Goal: Use online tool/utility: Utilize a website feature to perform a specific function

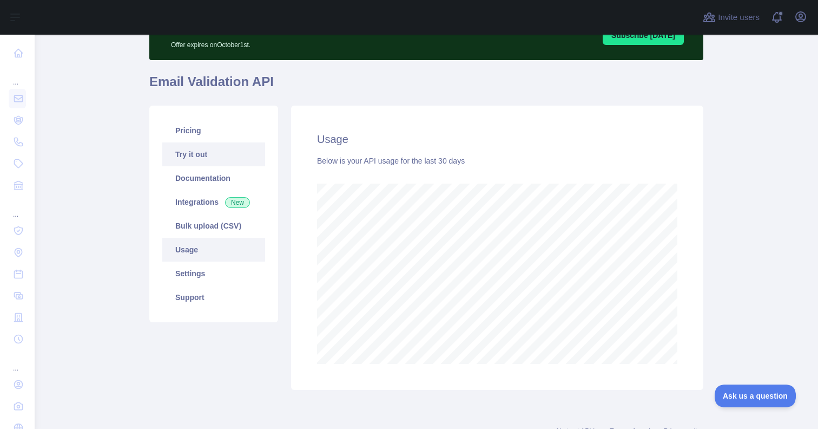
scroll to position [394, 784]
click at [229, 149] on link "Try it out" at bounding box center [213, 154] width 103 height 24
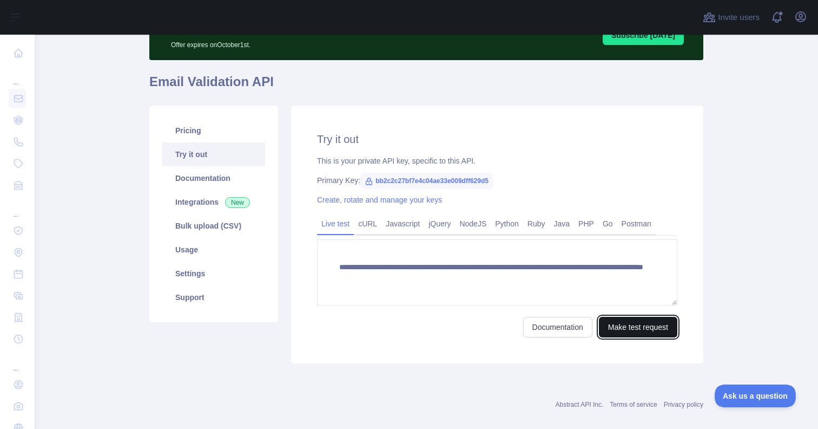
click at [609, 324] on button "Make test request" at bounding box center [638, 327] width 78 height 21
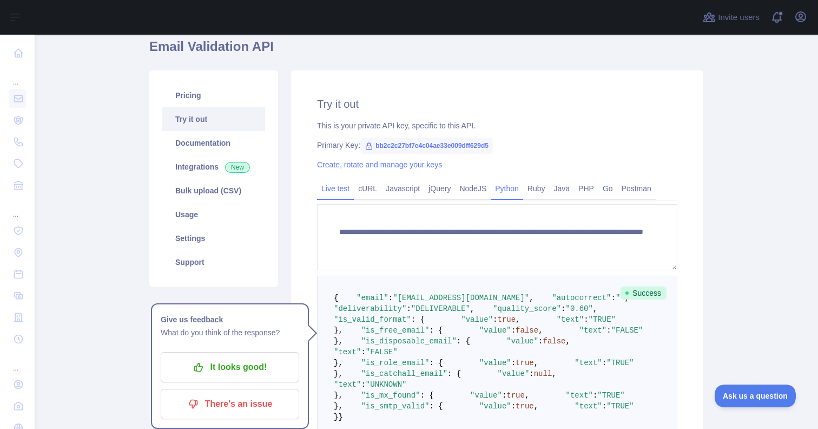
scroll to position [94, 0]
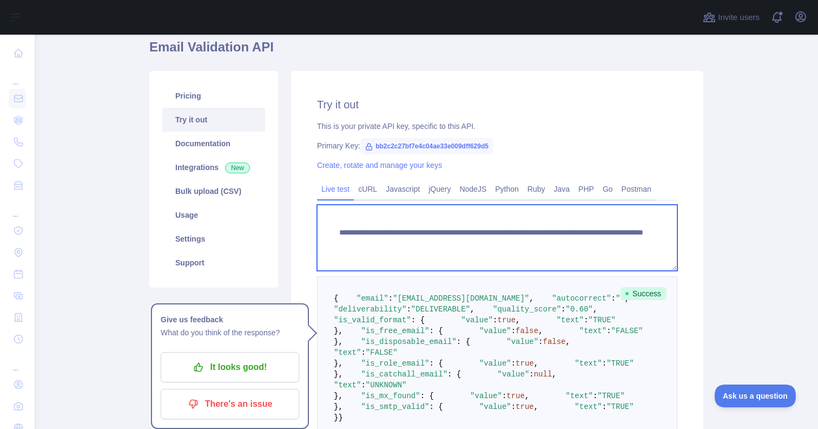
drag, startPoint x: 539, startPoint y: 244, endPoint x: 630, endPoint y: 244, distance: 90.9
click at [630, 244] on textarea "**********" at bounding box center [497, 238] width 360 height 66
paste textarea "**********"
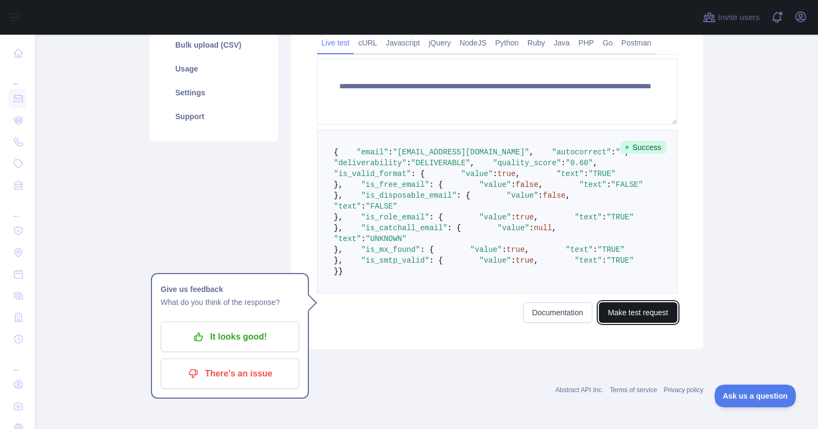
click at [660, 318] on button "Make test request" at bounding box center [638, 312] width 78 height 21
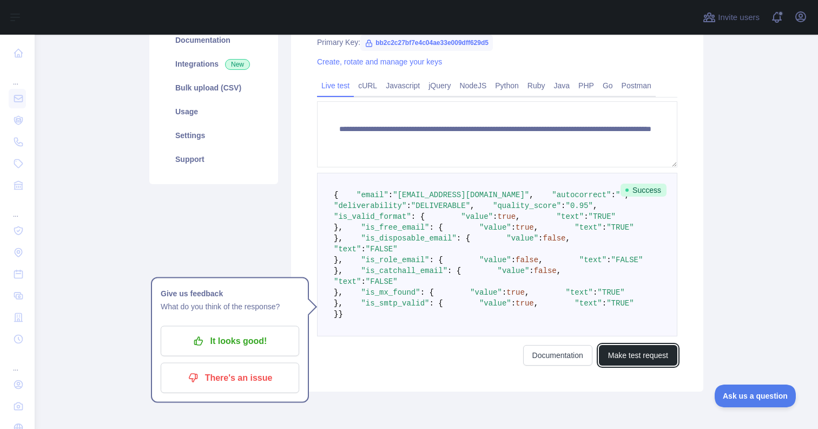
scroll to position [190, 0]
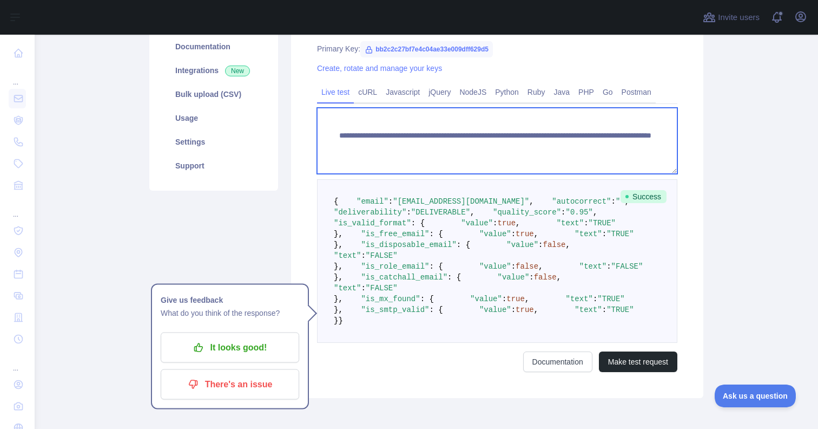
drag, startPoint x: 538, startPoint y: 147, endPoint x: 670, endPoint y: 147, distance: 132.0
click at [670, 147] on textarea "**********" at bounding box center [497, 141] width 360 height 66
paste textarea
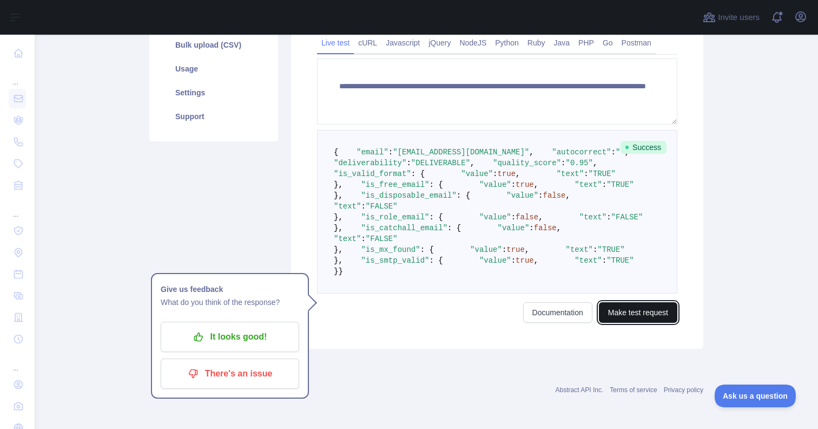
click at [638, 307] on button "Make test request" at bounding box center [638, 312] width 78 height 21
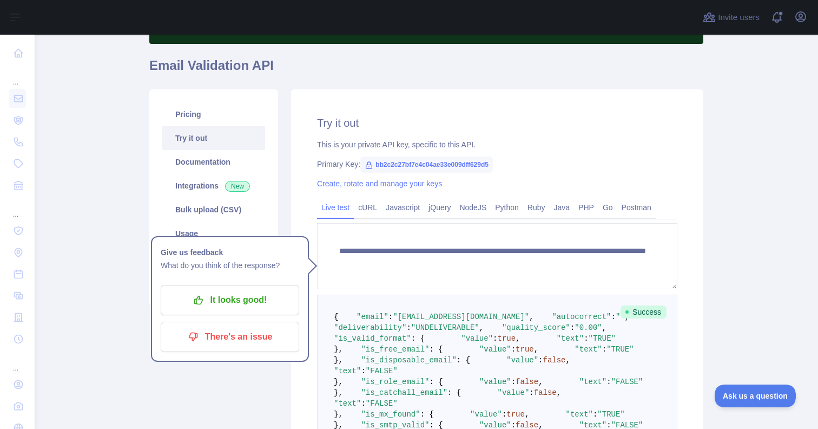
scroll to position [79, 0]
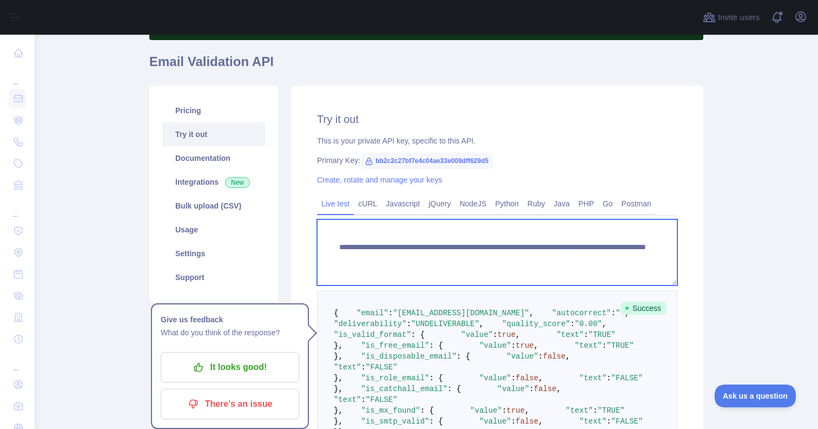
drag, startPoint x: 537, startPoint y: 259, endPoint x: 685, endPoint y: 259, distance: 148.3
click at [685, 259] on div "**********" at bounding box center [497, 298] width 412 height 424
paste textarea
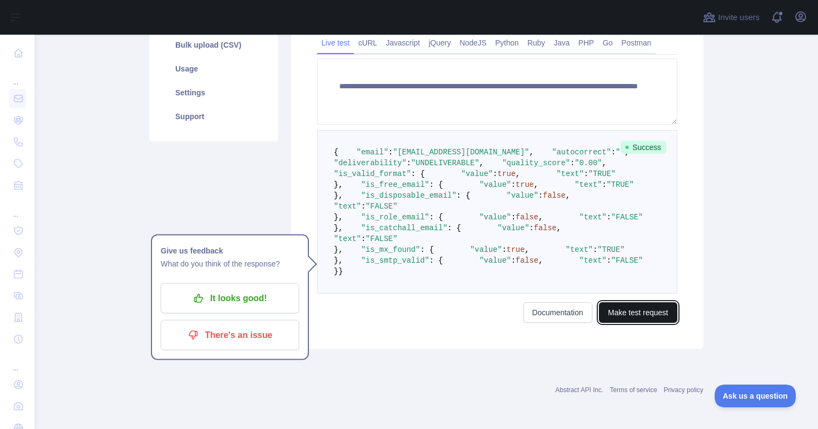
click at [625, 323] on button "Make test request" at bounding box center [638, 312] width 78 height 21
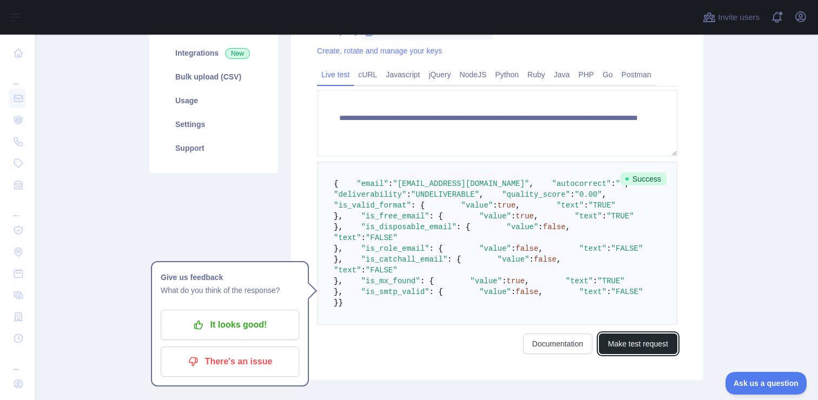
scroll to position [261, 0]
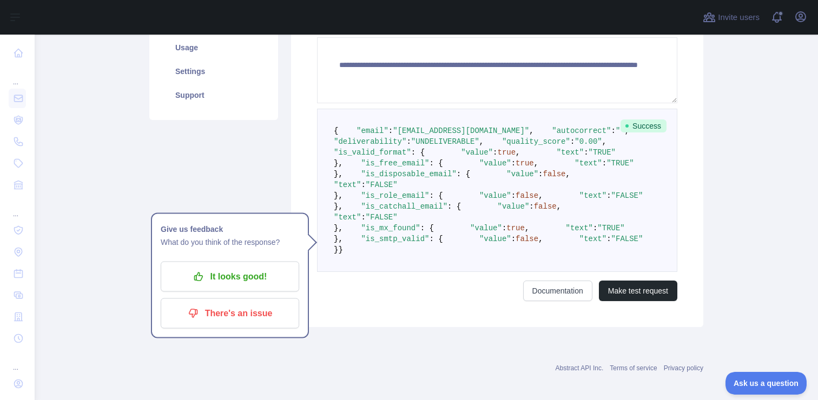
click at [457, 155] on pre "{ "email" : "[EMAIL_ADDRESS][DOMAIN_NAME]" , "autocorrect" : "" , "deliverabili…" at bounding box center [497, 190] width 360 height 163
click at [446, 146] on span ""UNDELIVERABLE"" at bounding box center [445, 141] width 68 height 9
click at [575, 146] on span ""0.00"" at bounding box center [588, 141] width 27 height 9
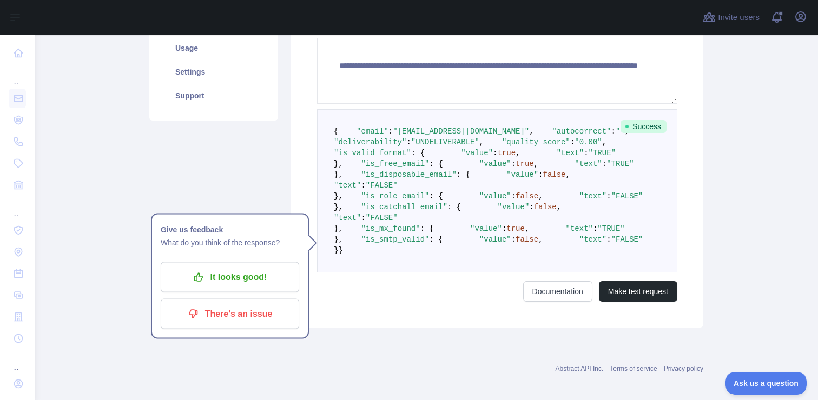
click at [457, 147] on span ""UNDELIVERABLE"" at bounding box center [445, 142] width 68 height 9
click at [462, 168] on pre "{ "email" : "[EMAIL_ADDRESS][DOMAIN_NAME]" , "autocorrect" : "" , "deliverabili…" at bounding box center [497, 190] width 360 height 163
click at [452, 147] on span ""UNDELIVERABLE"" at bounding box center [445, 142] width 68 height 9
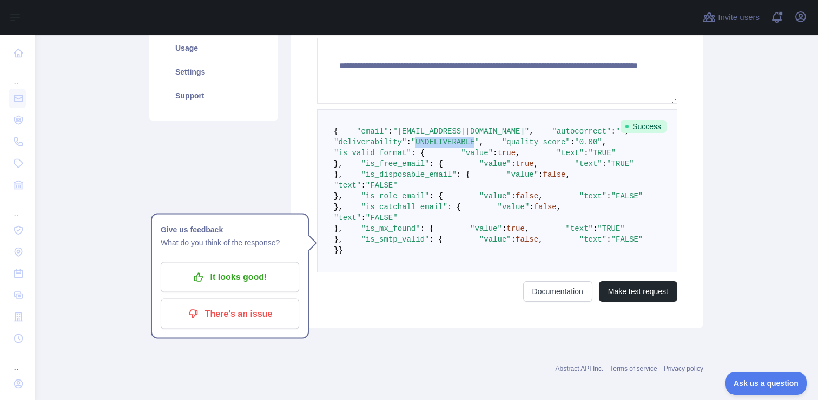
click at [452, 147] on span ""UNDELIVERABLE"" at bounding box center [445, 142] width 68 height 9
click at [472, 149] on pre "{ "email" : "[EMAIL_ADDRESS][DOMAIN_NAME]" , "autocorrect" : "" , "deliverabili…" at bounding box center [497, 190] width 360 height 163
drag, startPoint x: 468, startPoint y: 149, endPoint x: 452, endPoint y: 149, distance: 15.7
click at [452, 149] on pre "{ "email" : "[EMAIL_ADDRESS][DOMAIN_NAME]" , "autocorrect" : "" , "deliverabili…" at bounding box center [497, 190] width 360 height 163
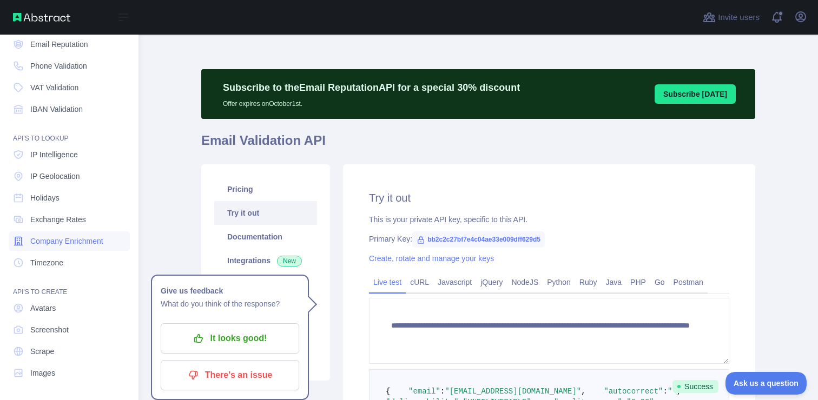
scroll to position [0, 0]
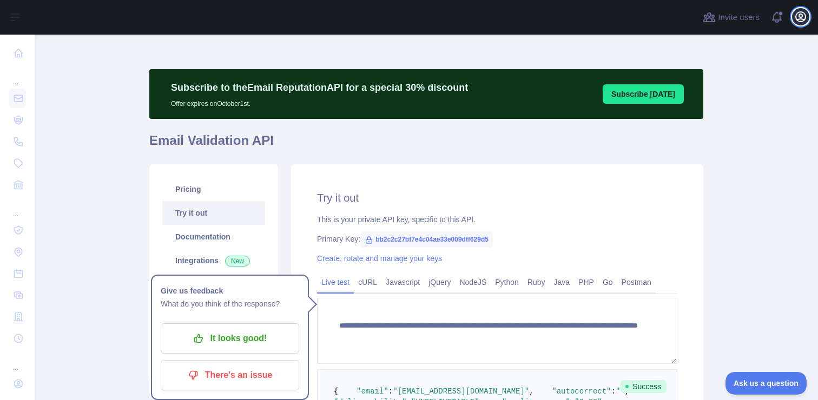
click at [801, 20] on icon "button" at bounding box center [800, 16] width 13 height 13
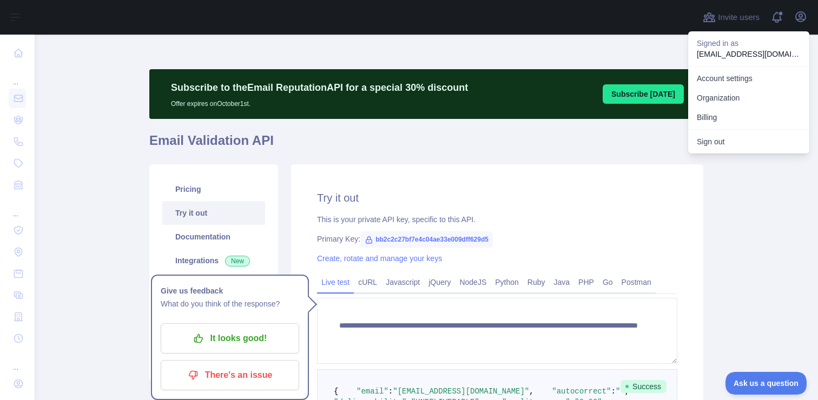
click at [484, 150] on h1 "Email Validation API" at bounding box center [426, 145] width 554 height 26
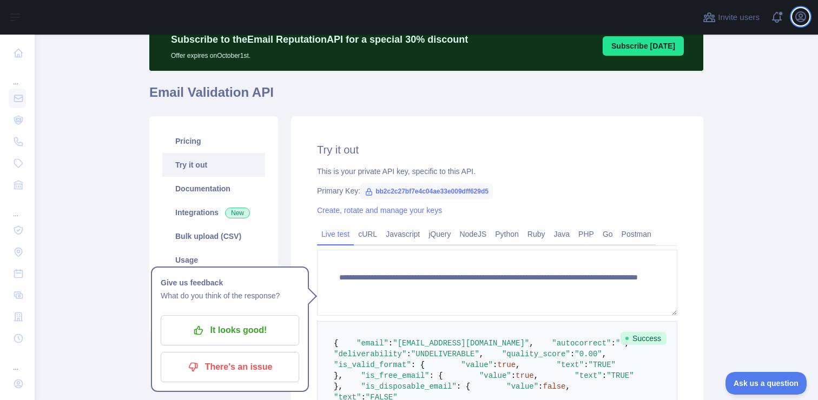
scroll to position [53, 0]
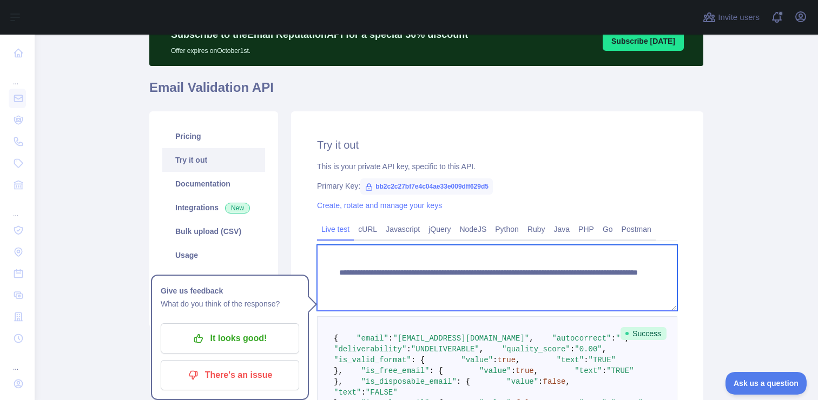
drag, startPoint x: 627, startPoint y: 285, endPoint x: 536, endPoint y: 285, distance: 90.9
click at [536, 285] on textarea "**********" at bounding box center [497, 278] width 360 height 66
paste textarea "*******"
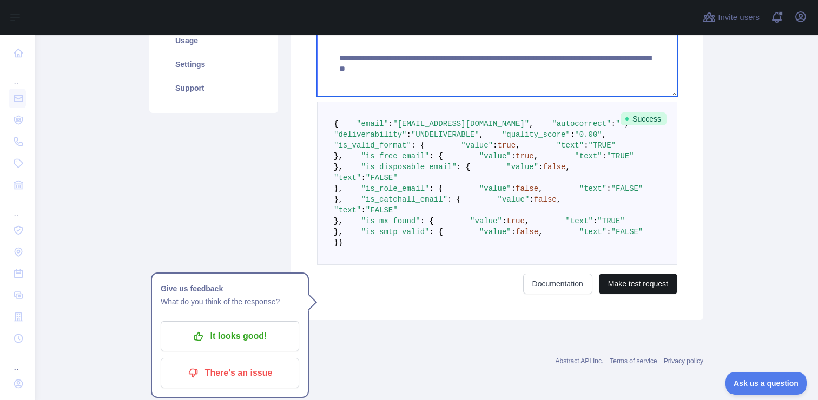
type textarea "**********"
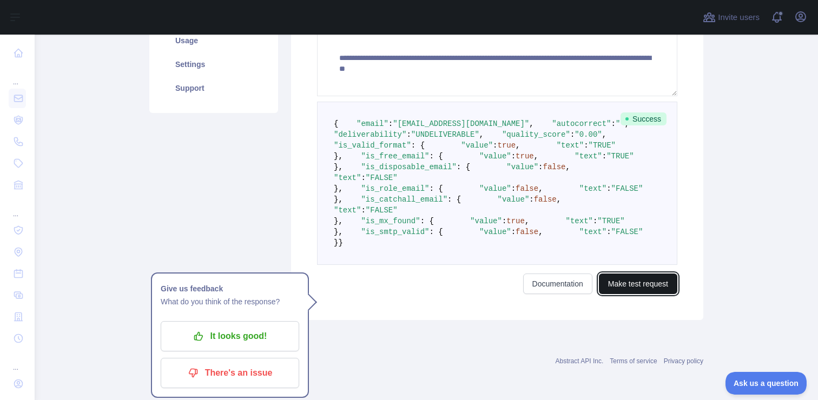
click at [641, 278] on button "Make test request" at bounding box center [638, 284] width 78 height 21
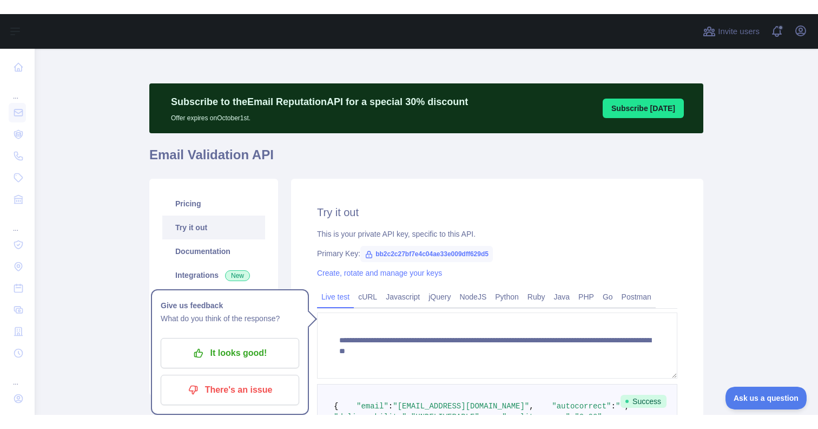
scroll to position [211, 0]
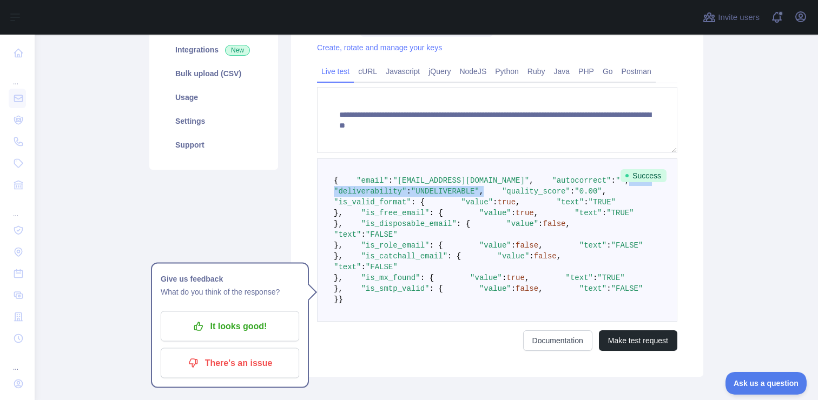
drag, startPoint x: 512, startPoint y: 210, endPoint x: 332, endPoint y: 209, distance: 180.7
click at [332, 209] on pre "{ "email" : "[EMAIL_ADDRESS][DOMAIN_NAME]" , "autocorrect" : "" , "deliverabili…" at bounding box center [497, 240] width 360 height 163
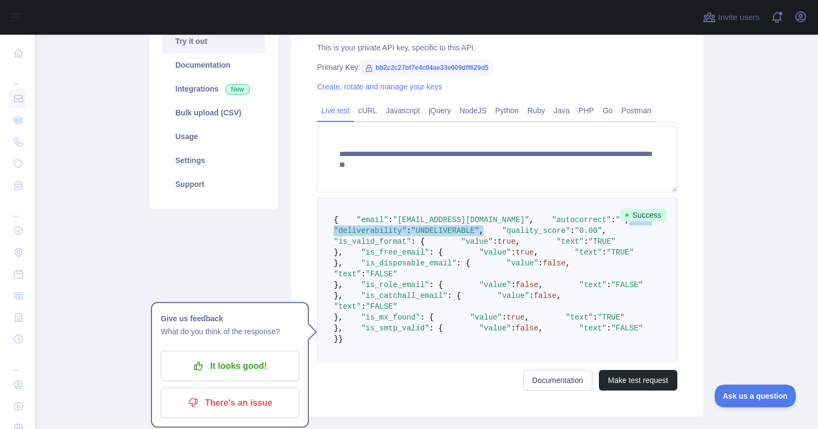
scroll to position [168, 0]
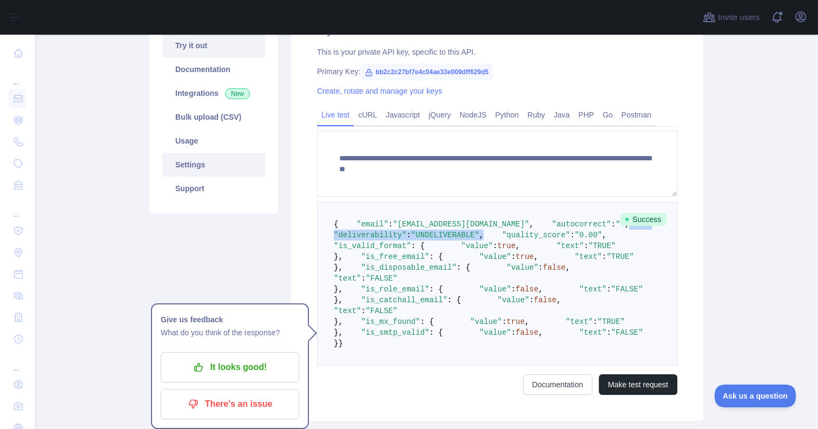
click at [234, 160] on link "Settings" at bounding box center [213, 165] width 103 height 24
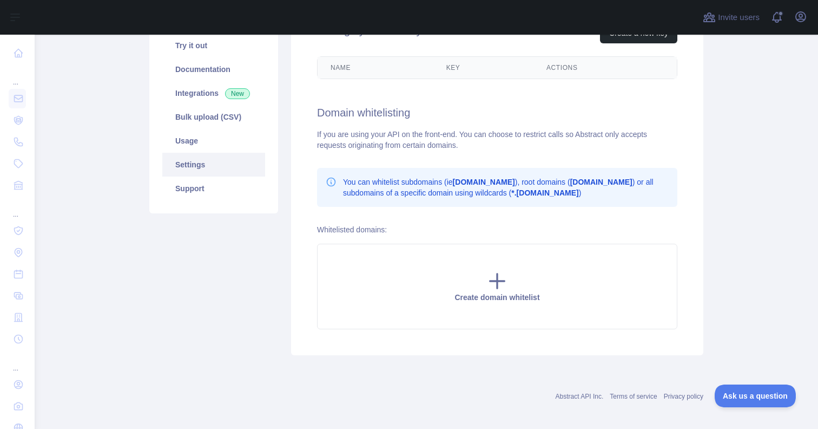
click at [234, 153] on link "Settings" at bounding box center [213, 165] width 103 height 24
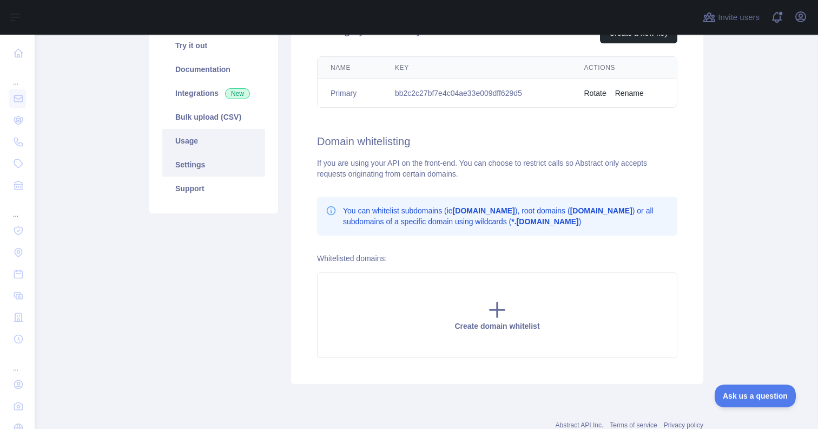
click at [246, 144] on link "Usage" at bounding box center [213, 141] width 103 height 24
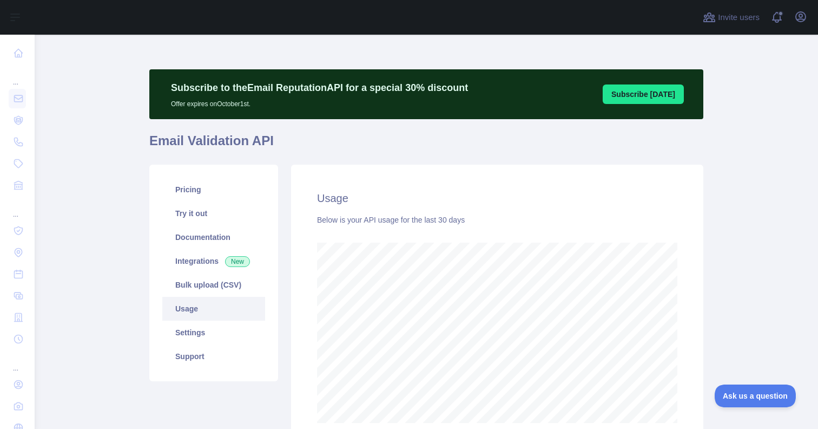
scroll to position [394, 784]
click at [795, 18] on icon "button" at bounding box center [800, 16] width 13 height 13
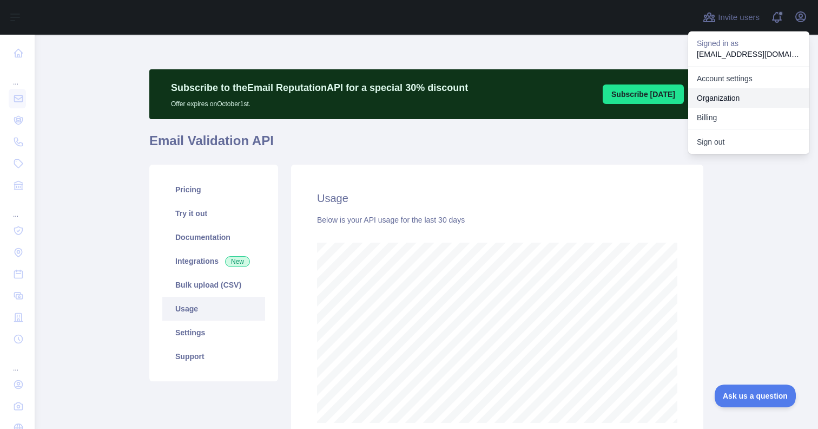
click at [731, 101] on link "Organization" at bounding box center [748, 97] width 121 height 19
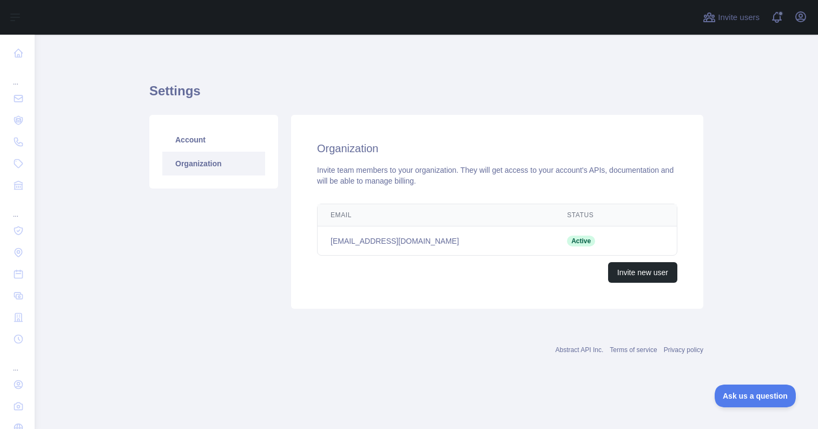
click at [812, 19] on div "Invite users View notifications Open user menu" at bounding box center [427, 17] width 784 height 35
click at [807, 19] on icon "button" at bounding box center [800, 16] width 13 height 13
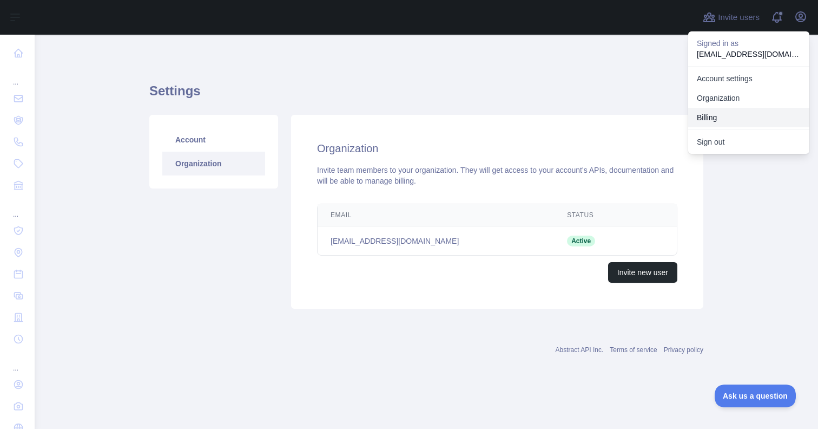
click at [715, 113] on button "Billing" at bounding box center [748, 117] width 121 height 19
